Goal: Information Seeking & Learning: Learn about a topic

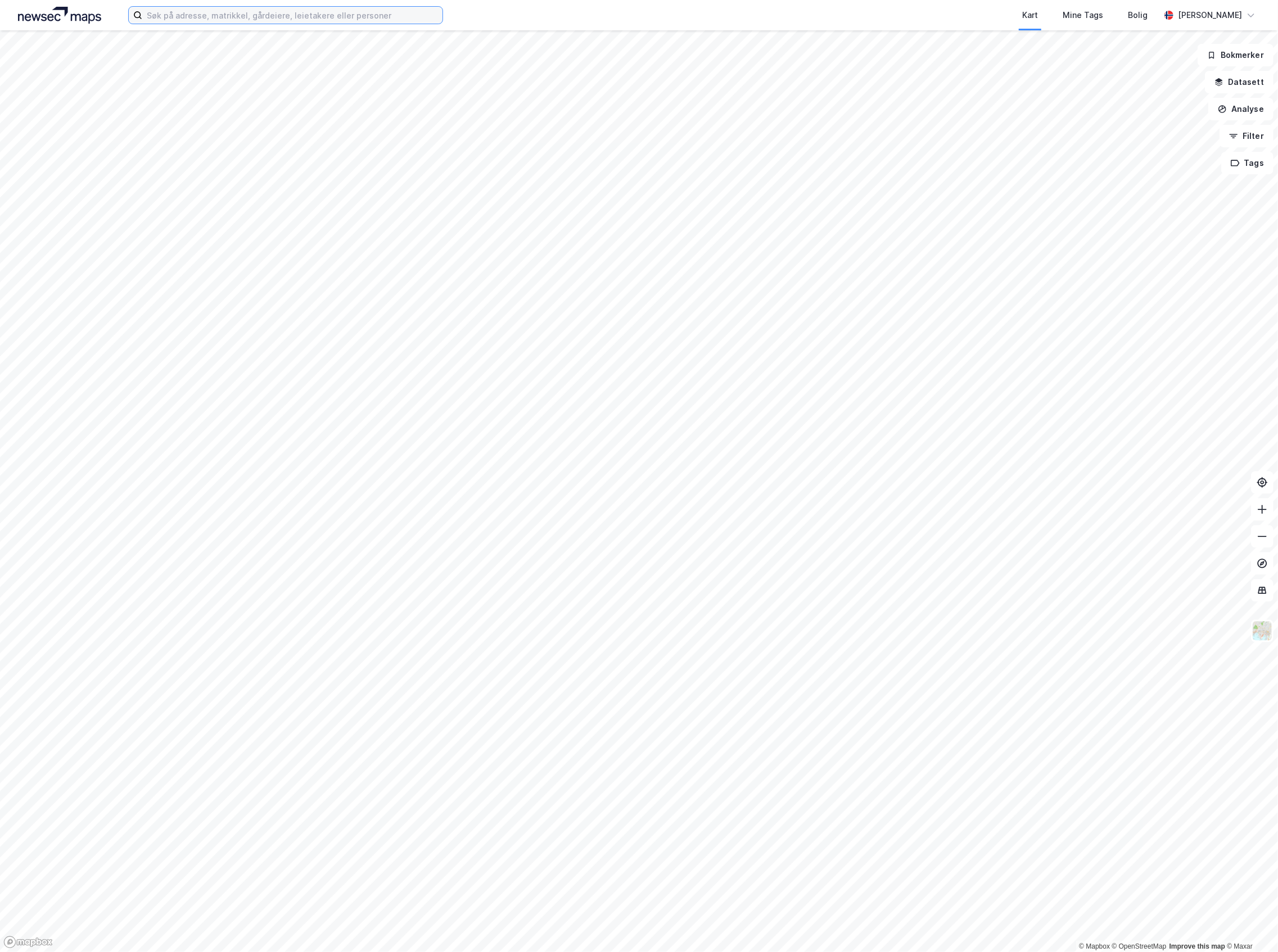
click at [338, 23] on input at bounding box center [292, 15] width 300 height 17
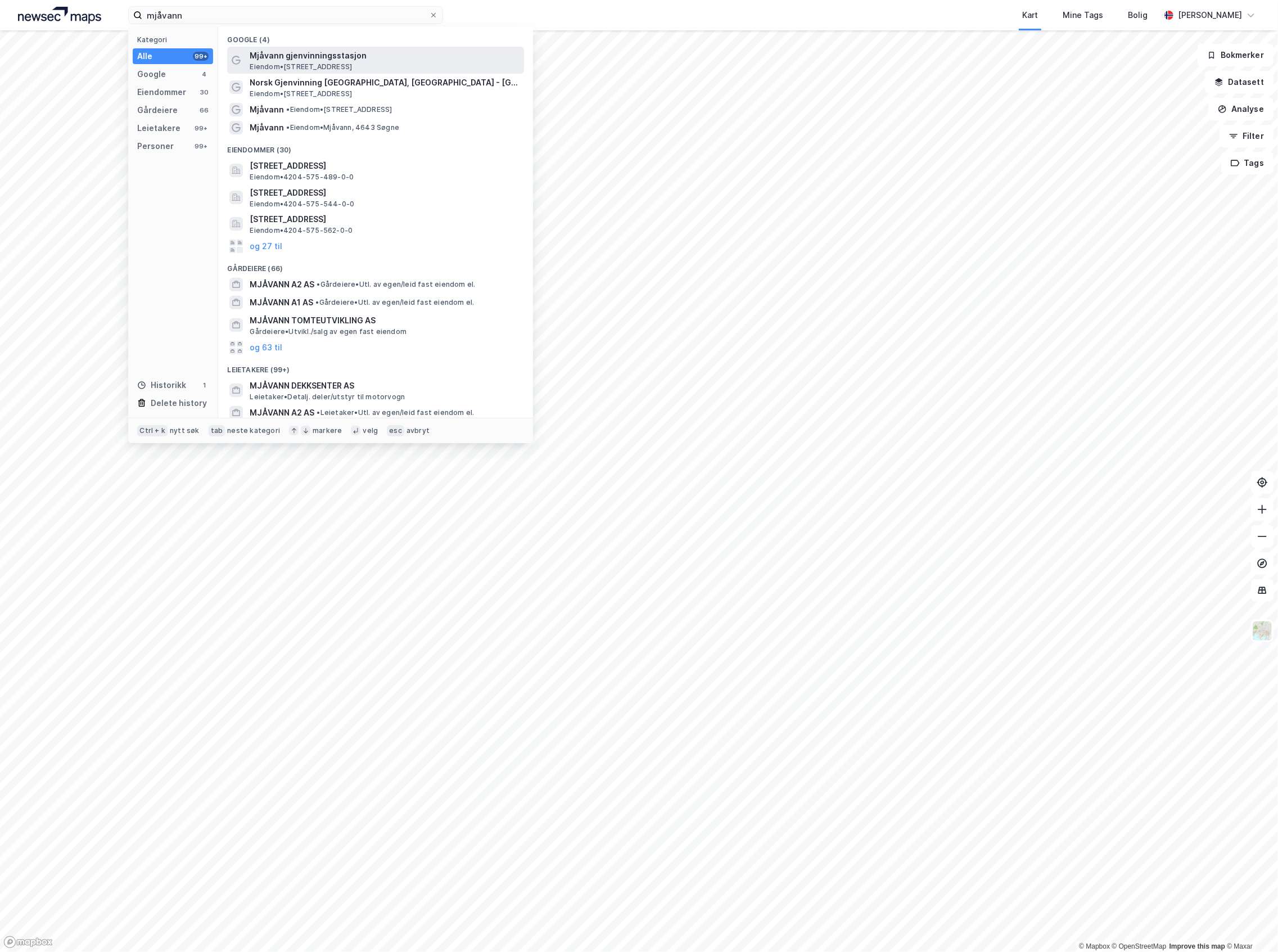
click at [348, 55] on span "Mjåvann gjenvinningsstasjon" at bounding box center [385, 56] width 270 height 14
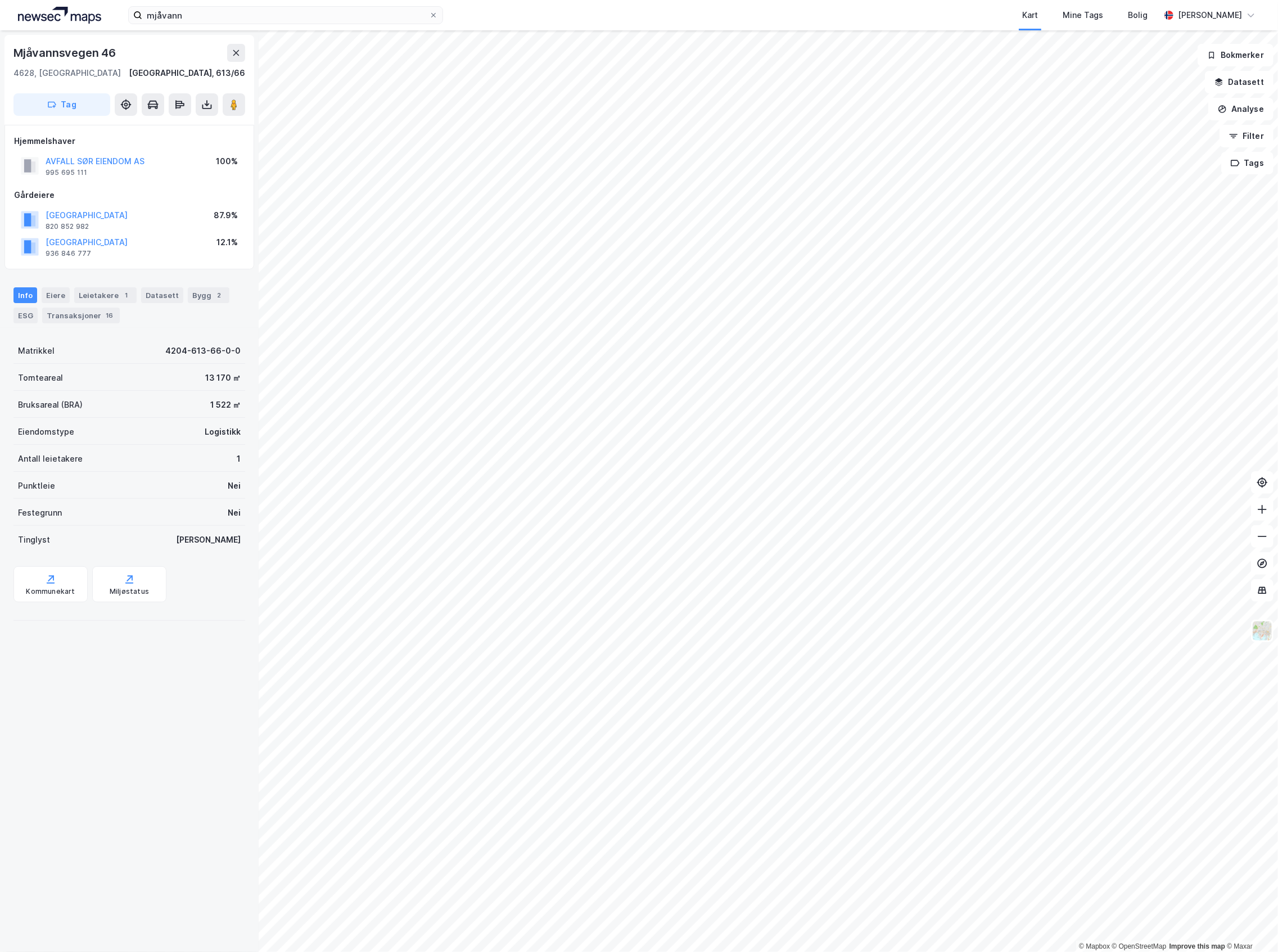
click at [223, 55] on div "Mjåvannsvegen 46" at bounding box center [129, 53] width 232 height 18
click at [232, 50] on icon at bounding box center [236, 53] width 9 height 9
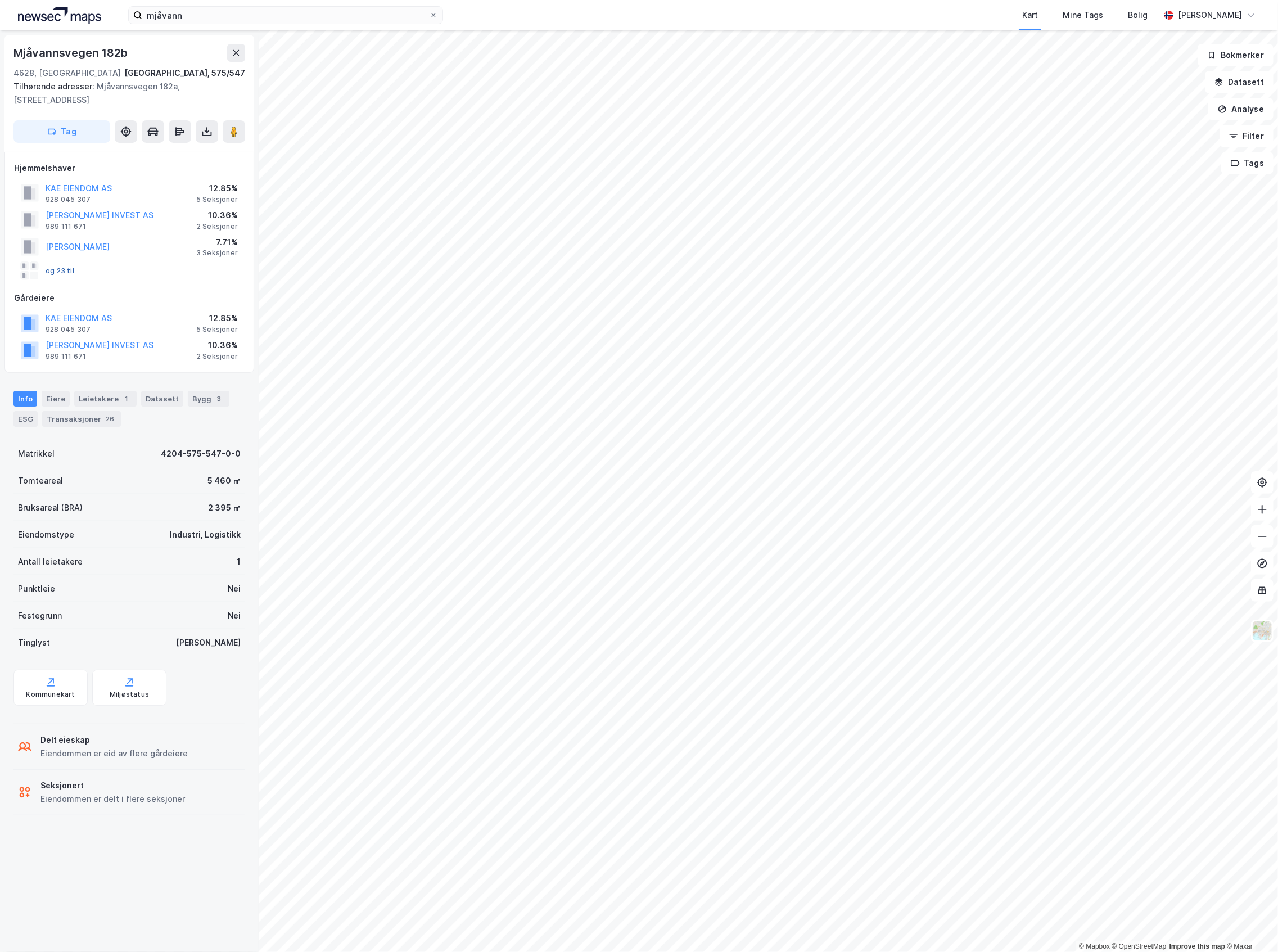
click at [0, 0] on button "og 23 til" at bounding box center [0, 0] width 0 height 0
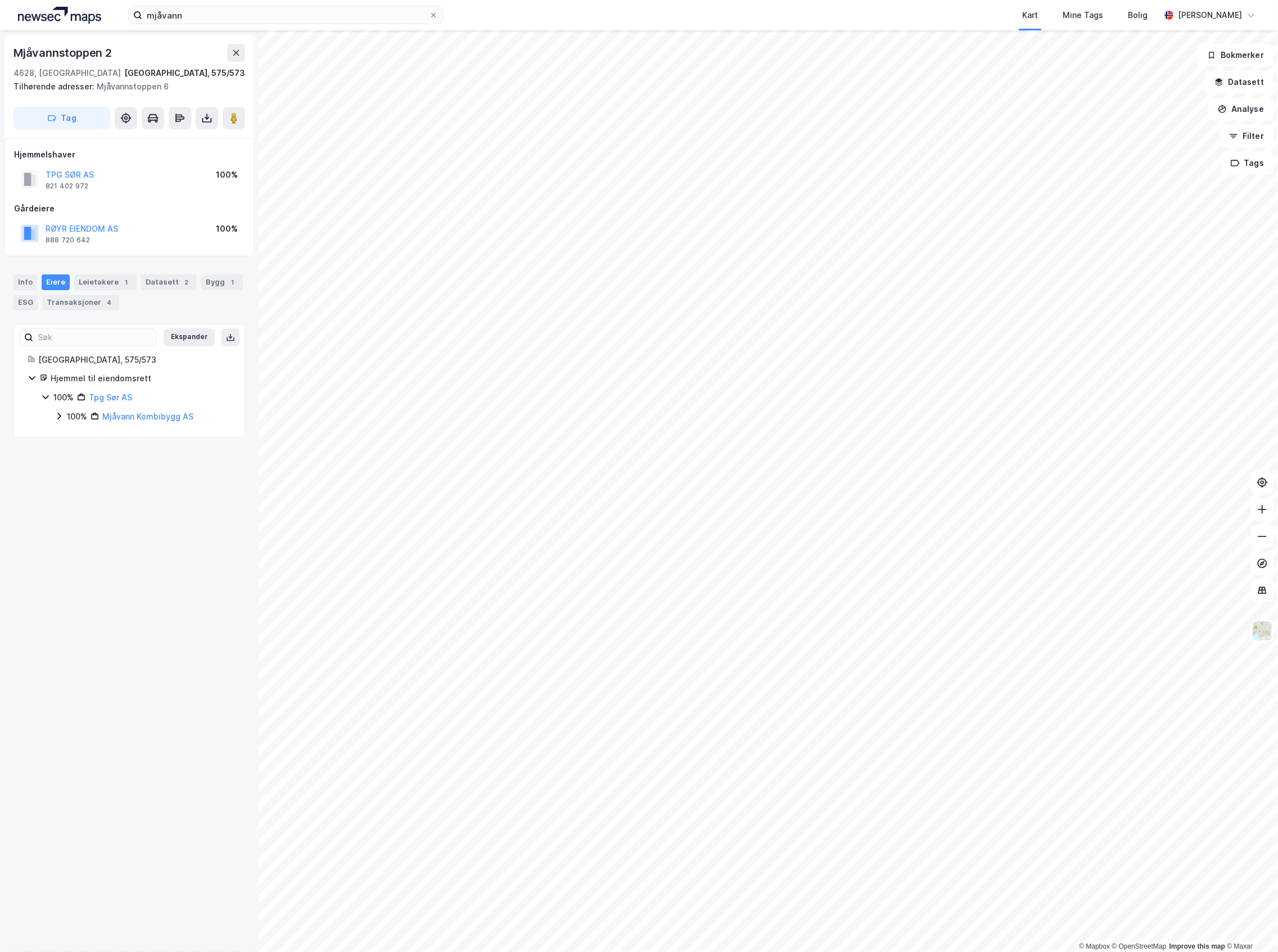
click at [72, 412] on div "100%" at bounding box center [77, 417] width 20 height 14
click at [80, 435] on div "100% Røyr Eiendom AS" at bounding box center [150, 436] width 163 height 14
drag, startPoint x: 106, startPoint y: 171, endPoint x: 47, endPoint y: 170, distance: 59.0
click at [47, 170] on div "TPG SØR AS 821 402 972 100%" at bounding box center [129, 179] width 231 height 27
copy button "TPG SØR AS"
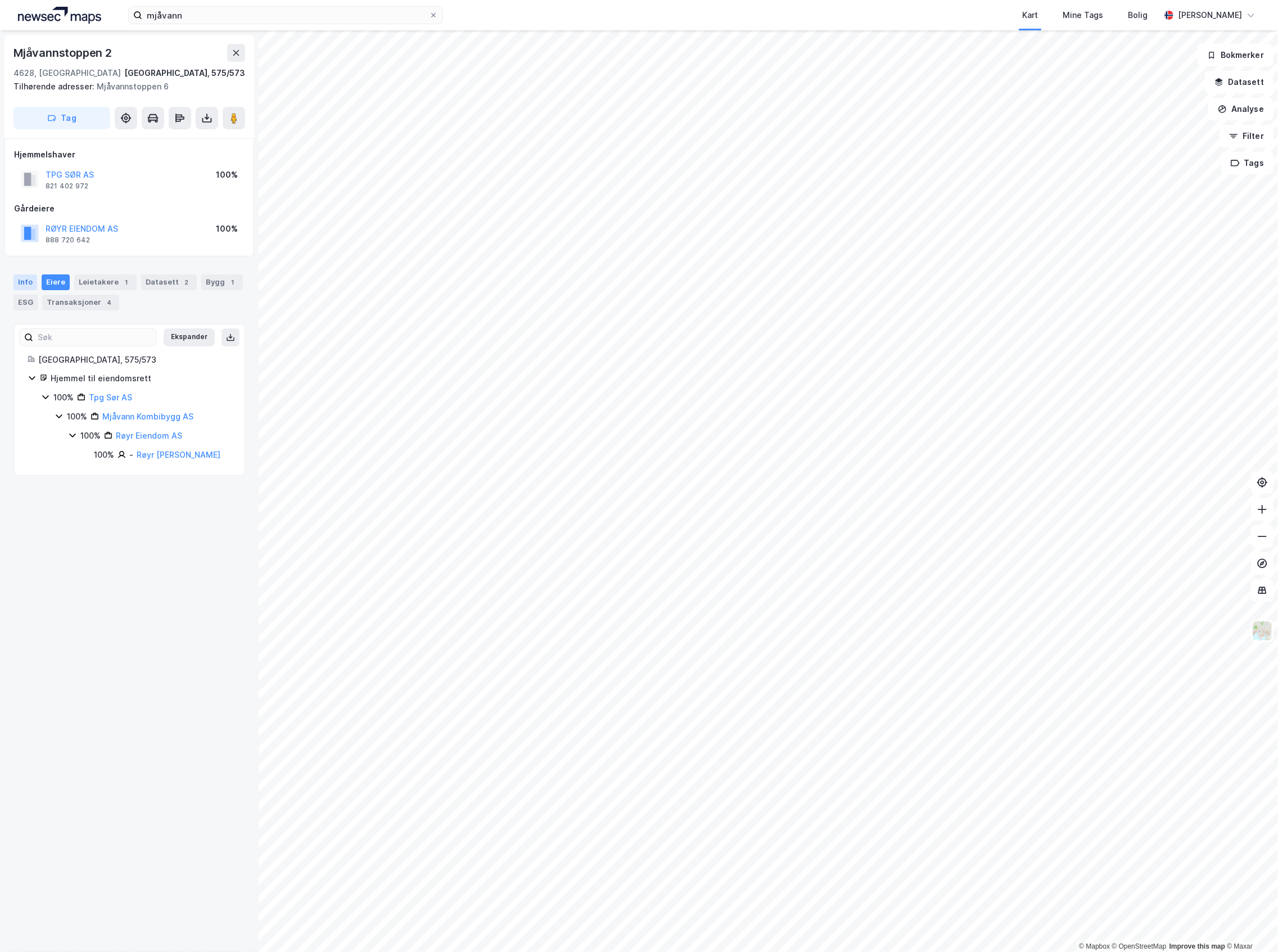
click at [19, 280] on div "Info" at bounding box center [25, 282] width 23 height 16
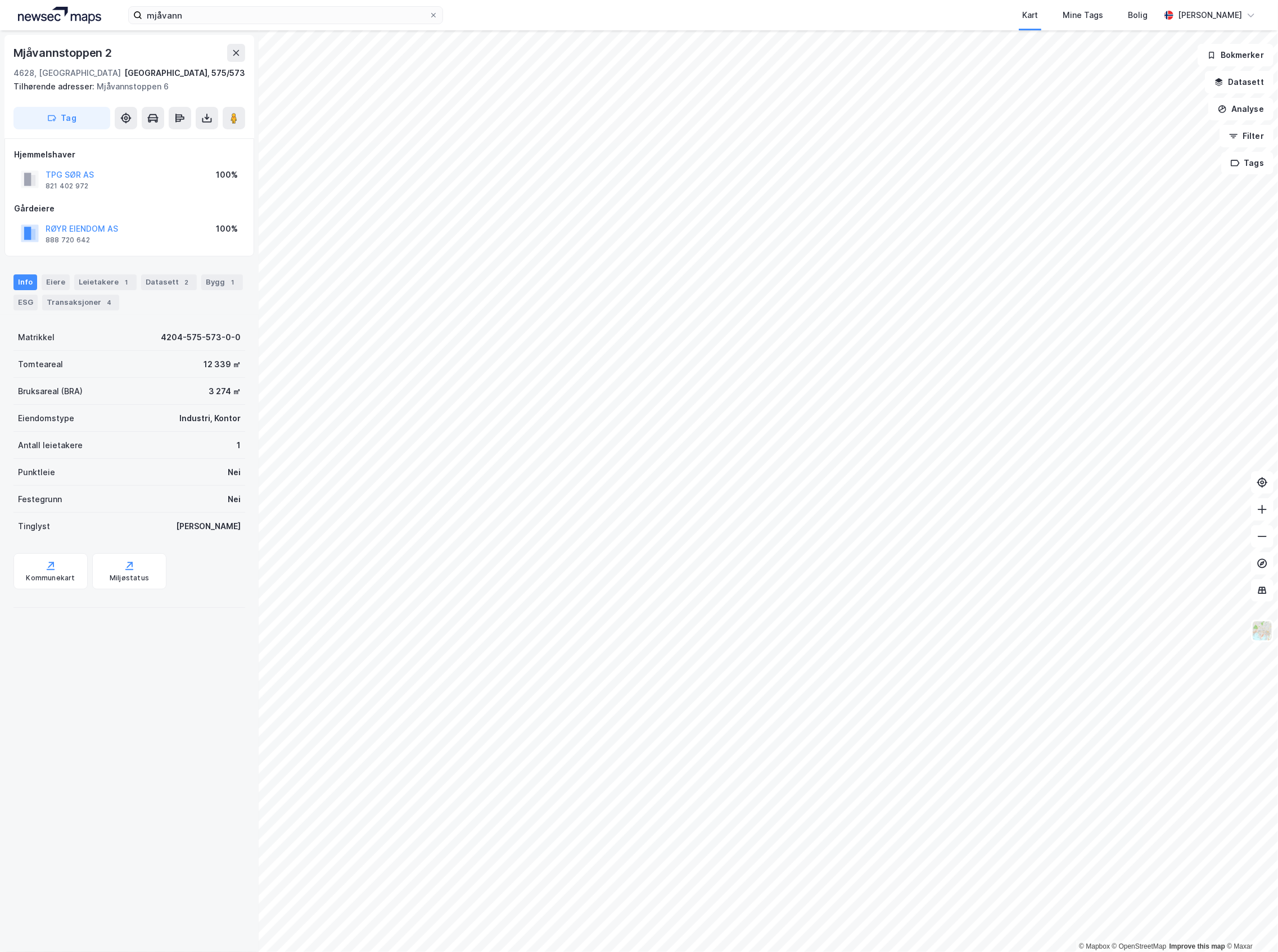
click at [219, 268] on div "Info [PERSON_NAME] 1 Datasett 2 Bygg 1 ESG Transaksjoner 4" at bounding box center [129, 288] width 258 height 54
click at [218, 272] on div "Info [PERSON_NAME] 1 Datasett 2 Bygg 1 ESG Transaksjoner 4" at bounding box center [129, 288] width 258 height 54
click at [108, 293] on div "Info [PERSON_NAME] 1 Datasett 2 Bygg 1 ESG Transaksjoner 4" at bounding box center [129, 292] width 232 height 36
click at [106, 304] on div "4" at bounding box center [109, 302] width 11 height 11
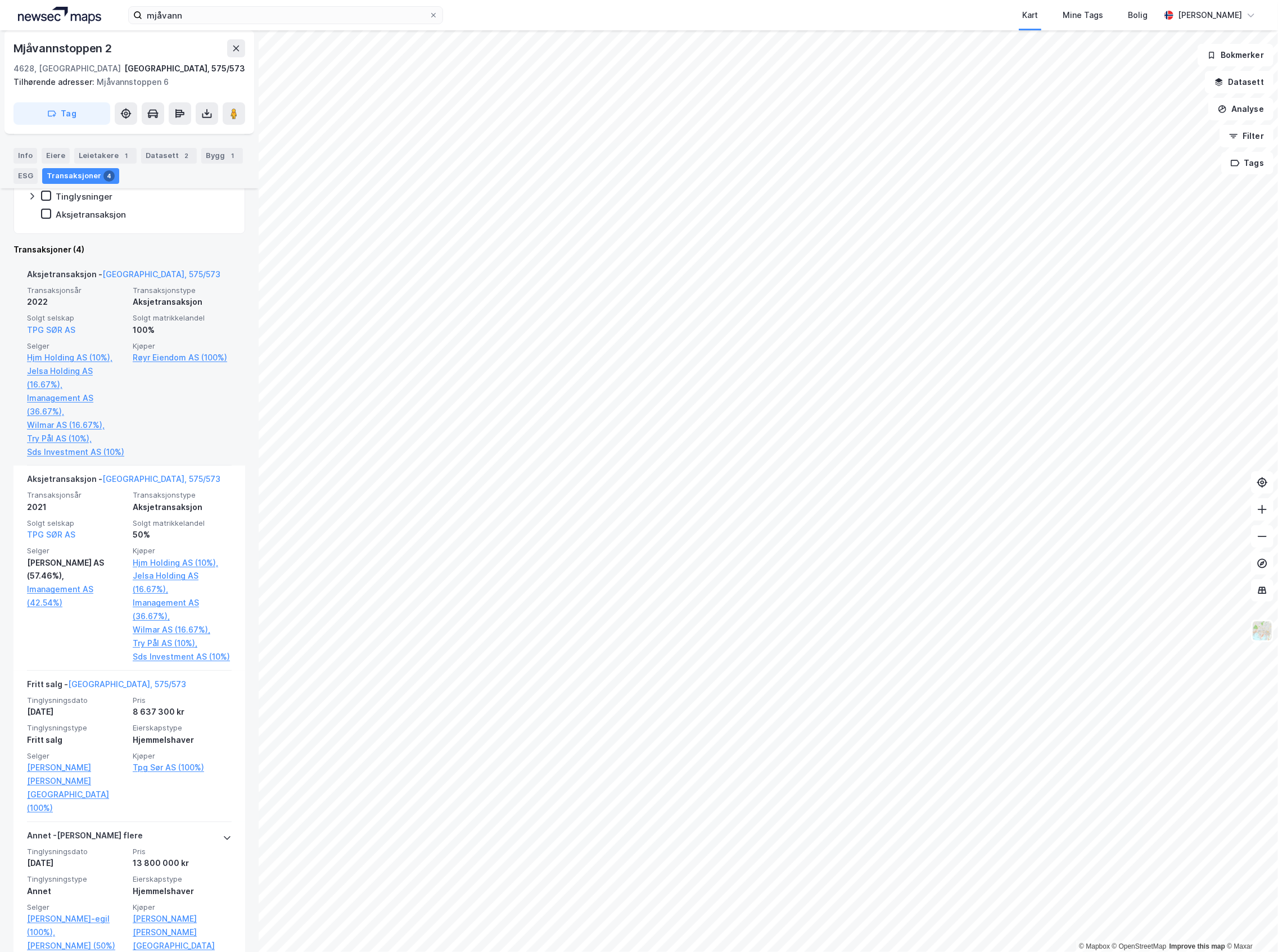
scroll to position [281, 0]
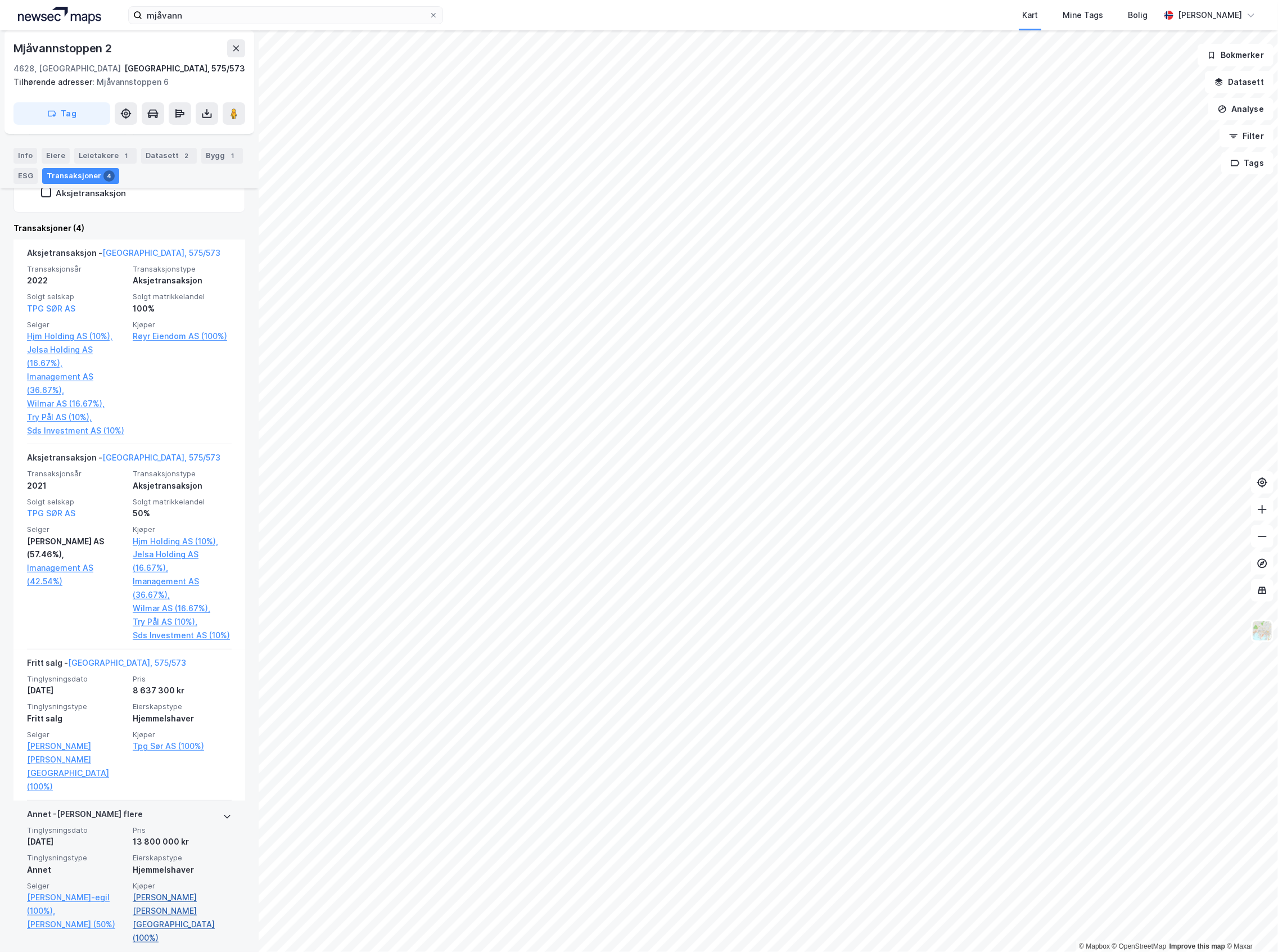
click at [138, 904] on link "[PERSON_NAME] [PERSON_NAME][GEOGRAPHIC_DATA] (100%)" at bounding box center [182, 917] width 99 height 54
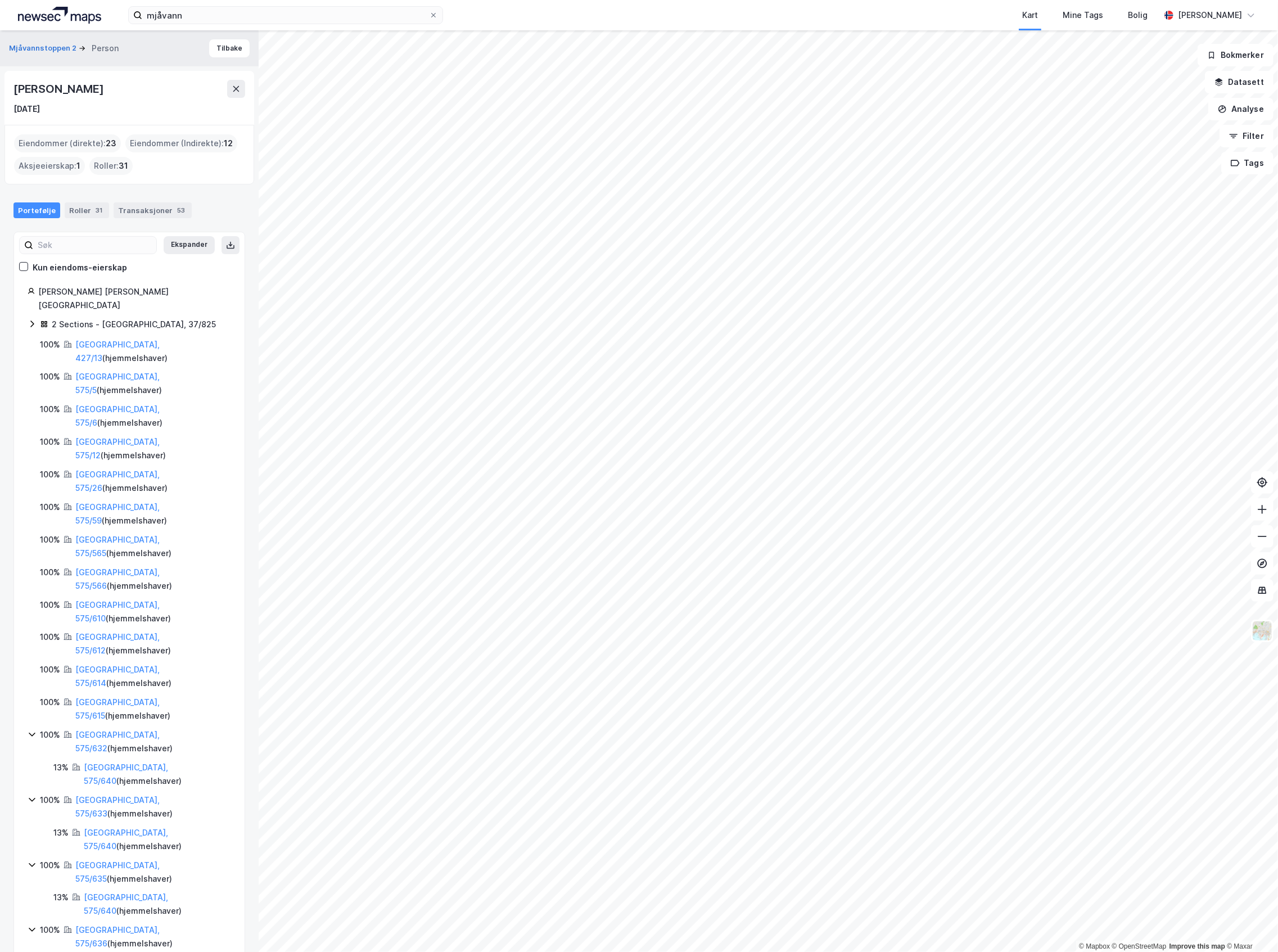
drag, startPoint x: 17, startPoint y: 91, endPoint x: 188, endPoint y: 96, distance: 171.1
click at [188, 96] on div "[PERSON_NAME]" at bounding box center [129, 89] width 232 height 18
click at [15, 92] on div "[PERSON_NAME]" at bounding box center [60, 89] width 92 height 18
click at [200, 88] on div "[PERSON_NAME]" at bounding box center [129, 89] width 232 height 18
copy div "[PERSON_NAME]"
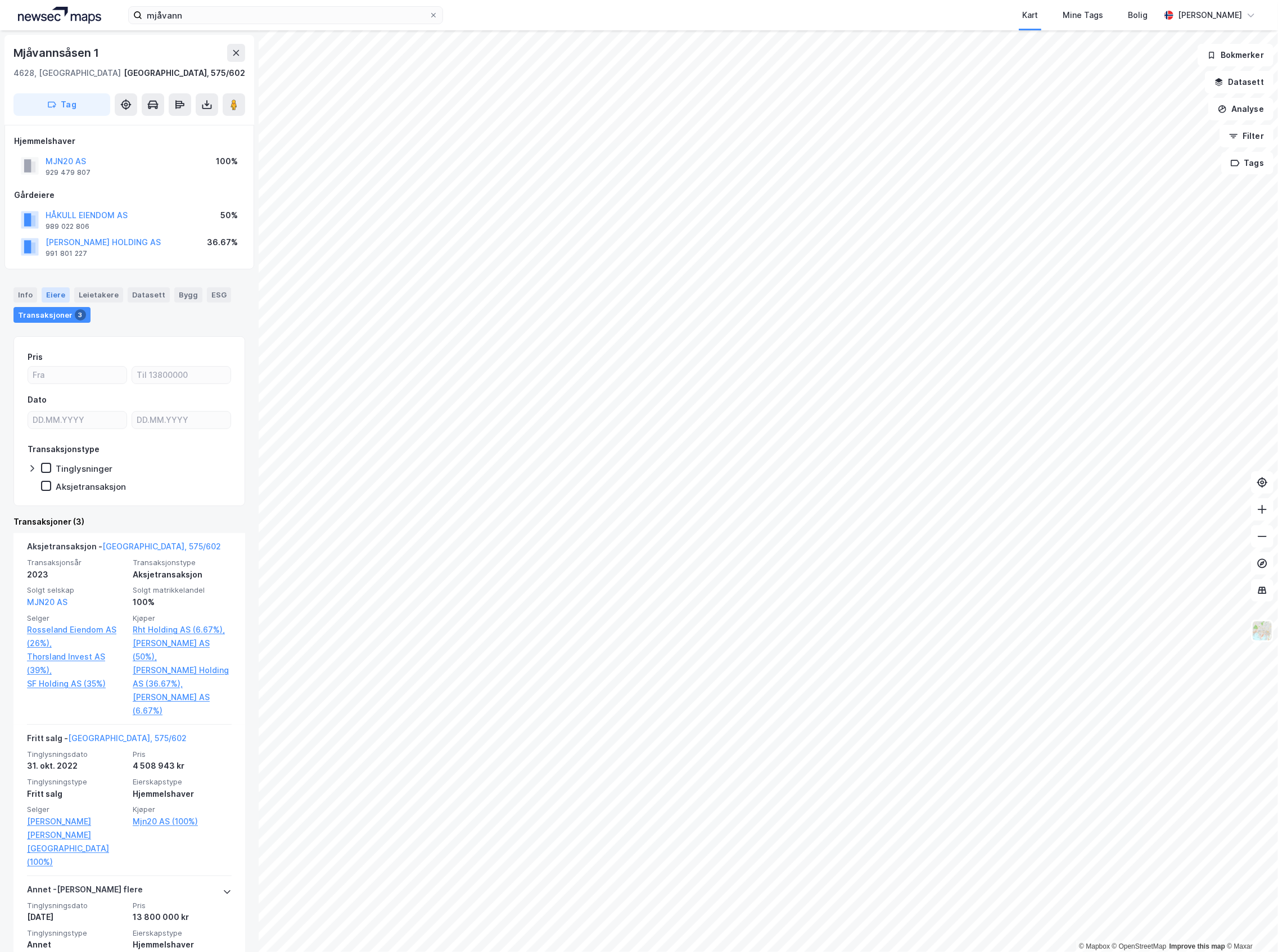
click at [46, 294] on div "Eiere" at bounding box center [55, 295] width 28 height 15
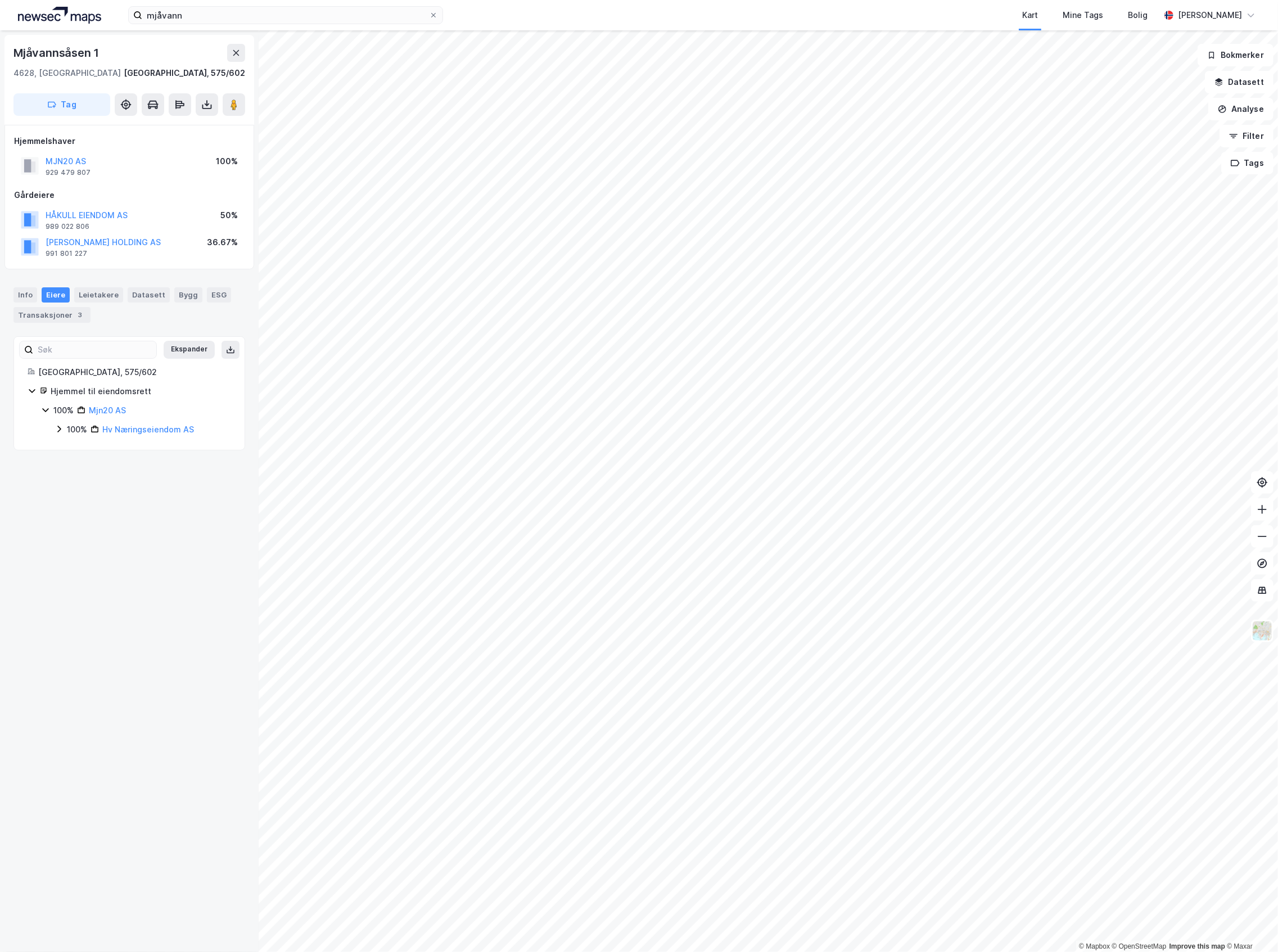
click at [64, 432] on div "100% Hv Næringseiendom AS" at bounding box center [143, 430] width 176 height 14
click at [74, 509] on icon at bounding box center [73, 505] width 9 height 9
click at [76, 487] on icon at bounding box center [73, 486] width 9 height 9
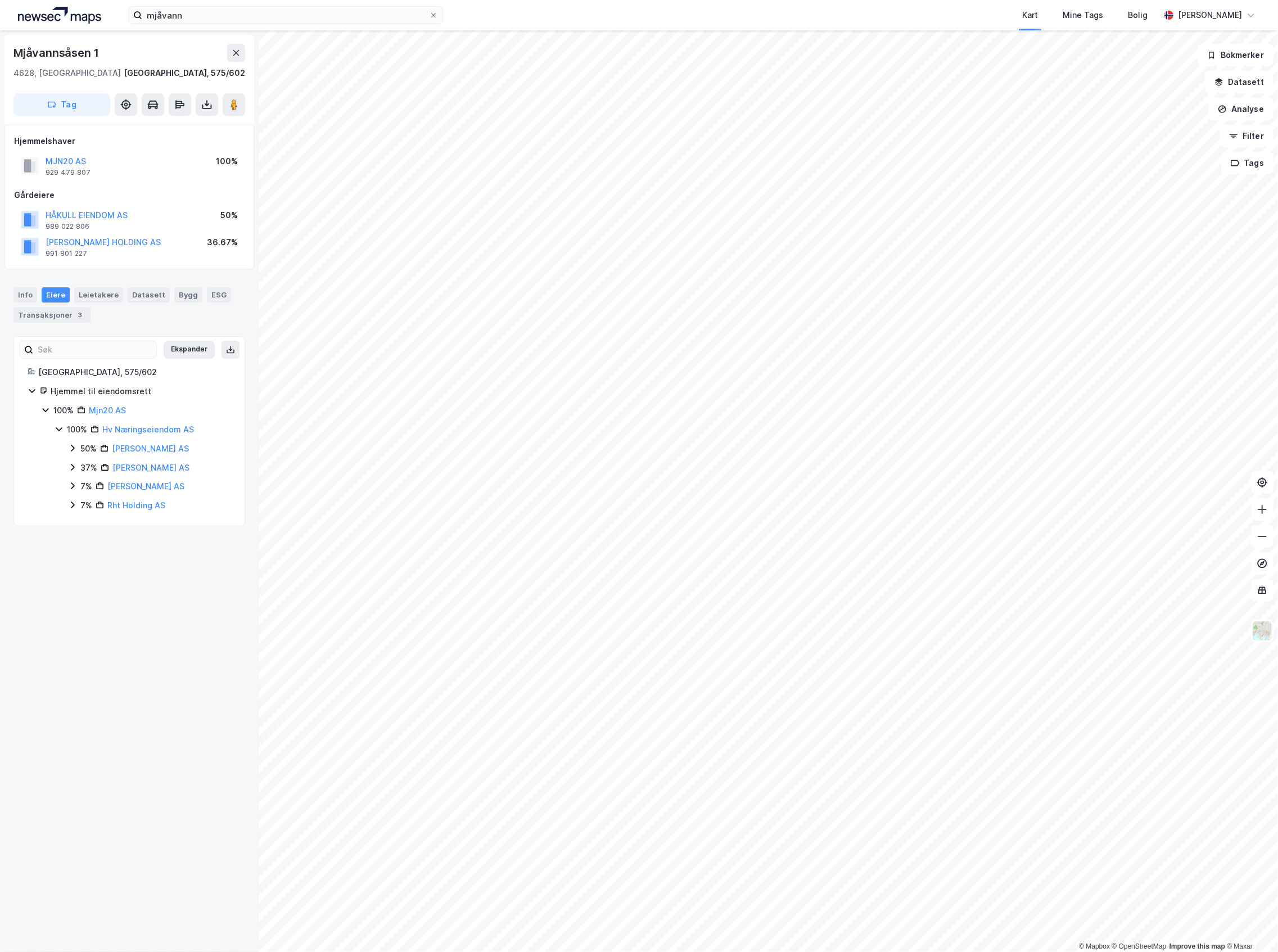
click at [75, 462] on div "37% [PERSON_NAME] AS" at bounding box center [150, 468] width 163 height 14
click at [82, 487] on icon at bounding box center [86, 486] width 9 height 9
click at [72, 472] on icon at bounding box center [73, 467] width 9 height 9
click at [73, 471] on icon at bounding box center [73, 467] width 9 height 9
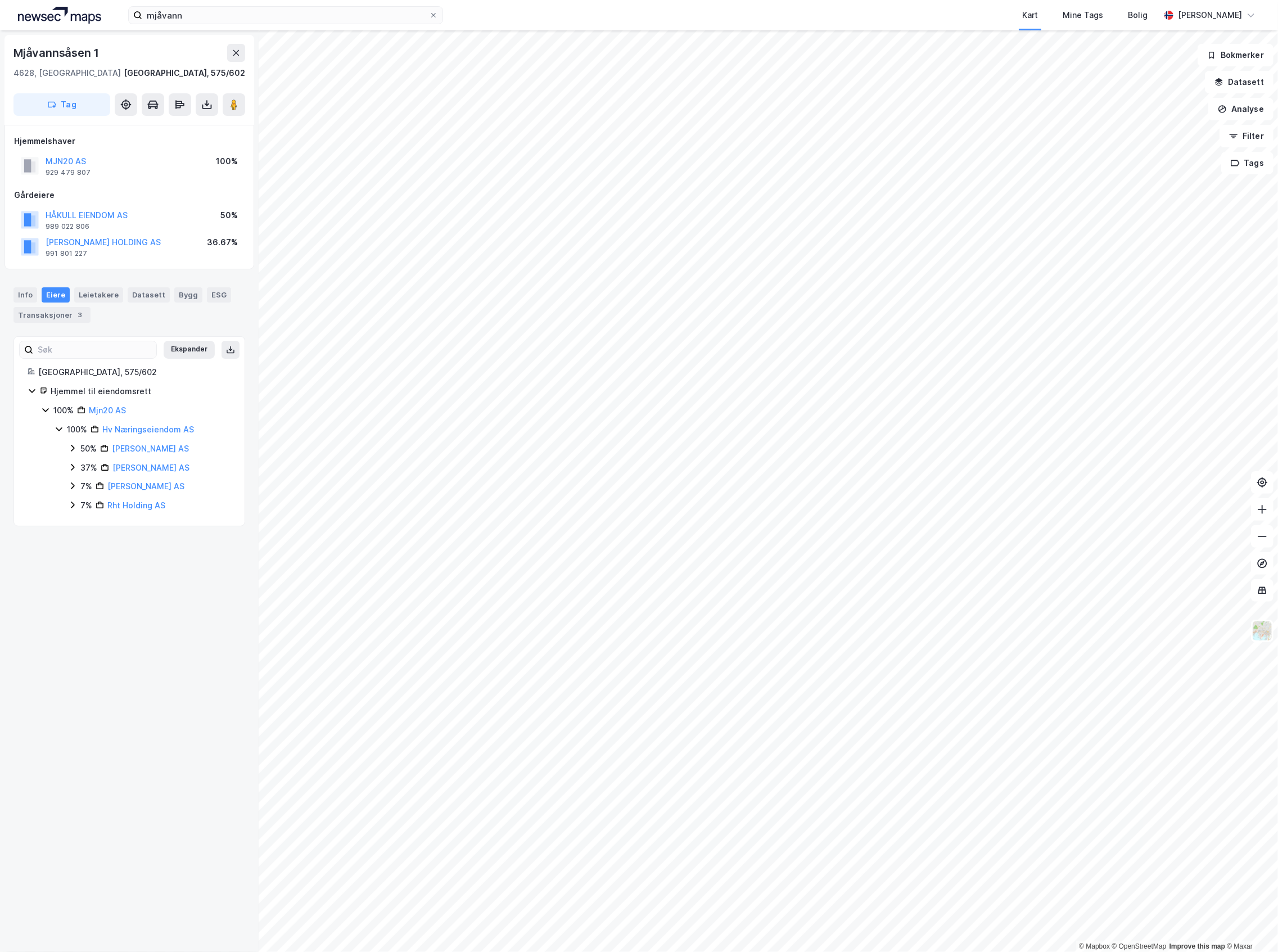
click at [137, 574] on div "[STREET_ADDRESS], 575/602 Tag Hjemmelshaver MJN20 AS 929 479 807 100% Gårdeiere…" at bounding box center [129, 491] width 258 height 922
click at [237, 51] on icon at bounding box center [236, 53] width 6 height 6
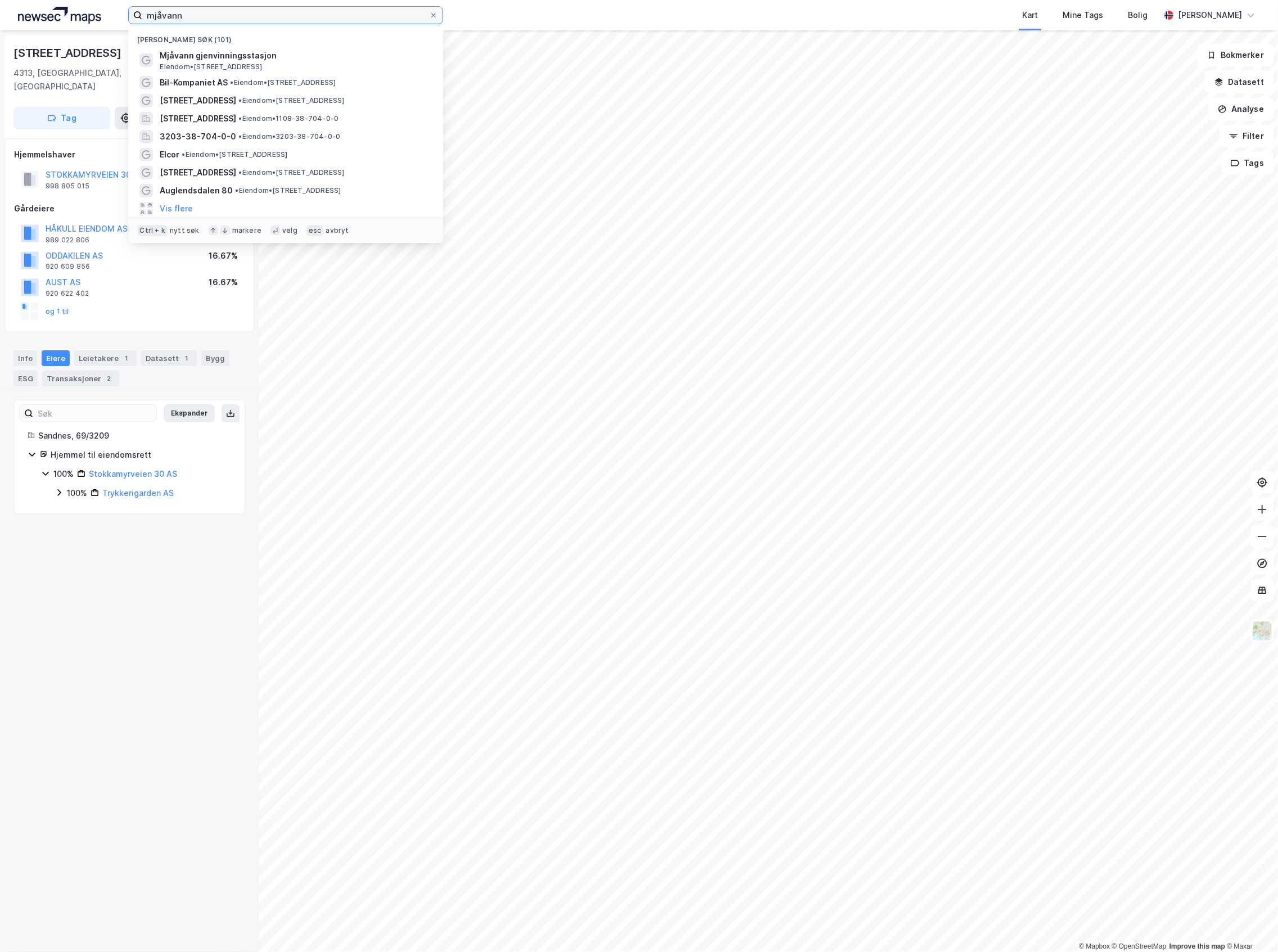
drag, startPoint x: 295, startPoint y: 7, endPoint x: 110, endPoint y: 26, distance: 186.0
click at [111, 25] on div "[PERSON_NAME] søk (101) Mjåvann gjenvinningsstasjon [GEOGRAPHIC_DATA] • [STREET…" at bounding box center [639, 15] width 1278 height 30
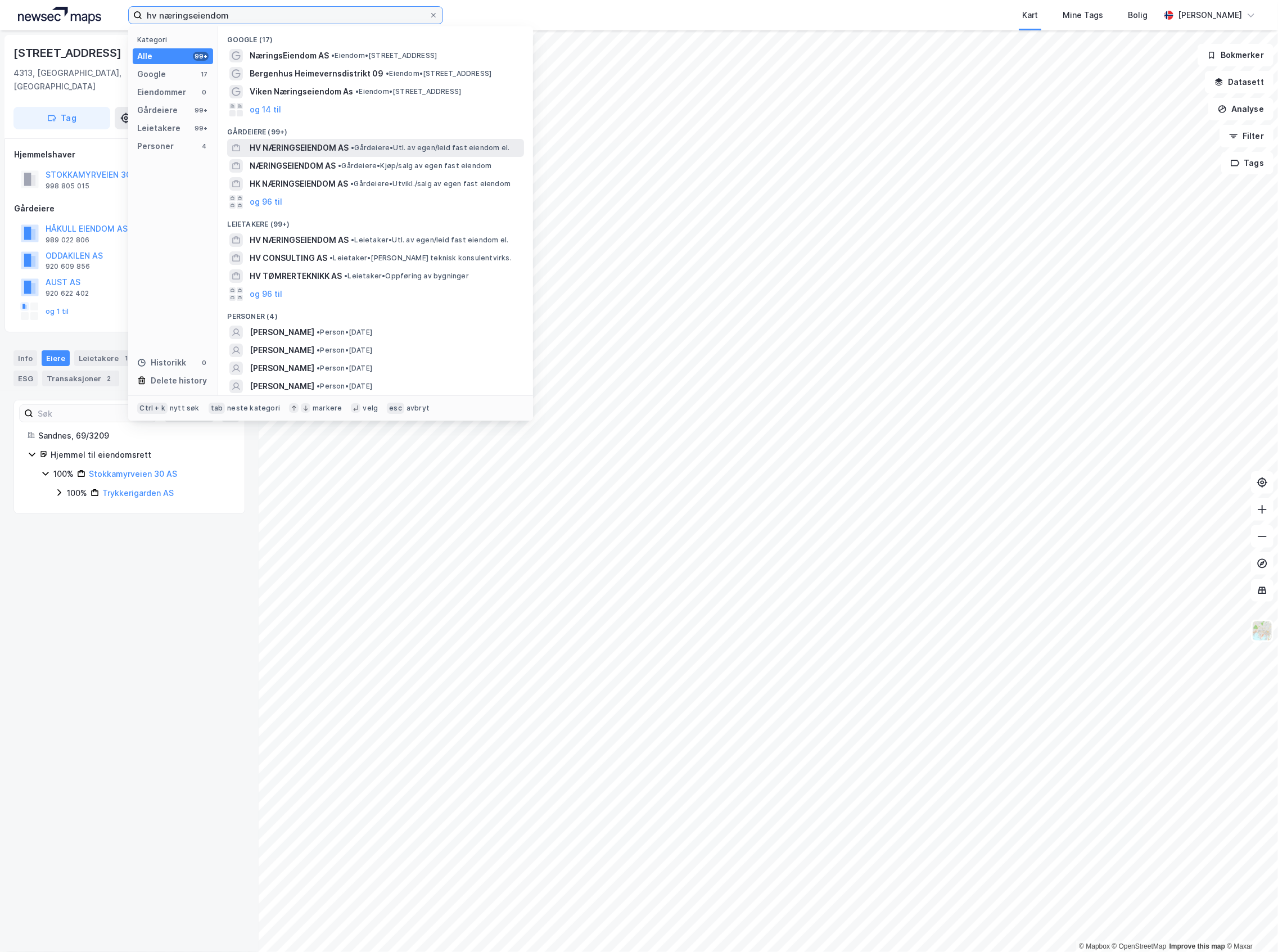
type input "hv næringseiendom"
click at [327, 139] on div "HV NÆRINGSEIENDOM AS • Gårdeiere • Utl. av egen/leid fast eiendom el." at bounding box center [375, 148] width 297 height 18
